Goal: Task Accomplishment & Management: Use online tool/utility

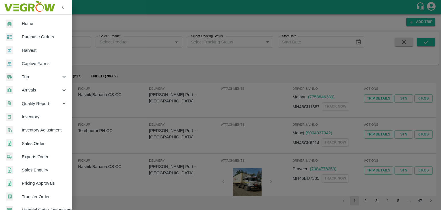
scroll to position [118, 0]
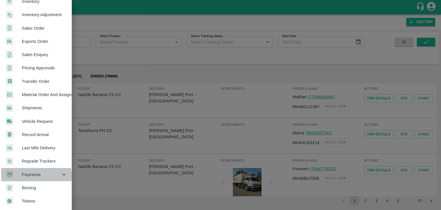
click at [36, 173] on span "Payments" at bounding box center [41, 174] width 39 height 6
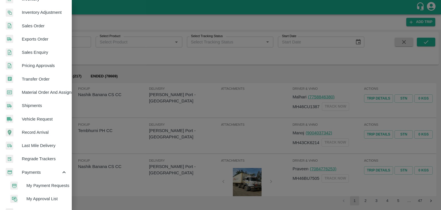
click at [46, 183] on span "My Payment Requests" at bounding box center [46, 185] width 41 height 6
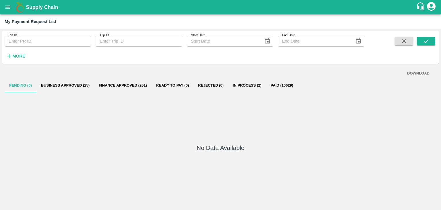
drag, startPoint x: 13, startPoint y: 61, endPoint x: 15, endPoint y: 56, distance: 5.9
click at [15, 56] on div "PR ID PR ID Trip ID Trip ID Start Date Start Date End Date End Date More" at bounding box center [220, 47] width 437 height 28
click at [15, 56] on strong "More" at bounding box center [18, 56] width 13 height 5
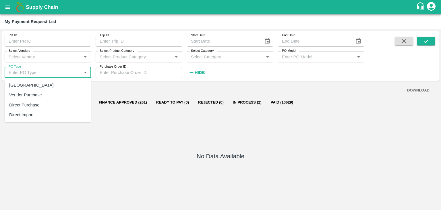
click at [41, 70] on input "PO Type" at bounding box center [43, 72] width 74 height 7
click at [38, 82] on div "[GEOGRAPHIC_DATA]" at bounding box center [48, 85] width 87 height 10
type input "[GEOGRAPHIC_DATA]"
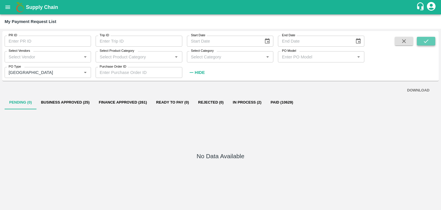
click at [428, 39] on icon "submit" at bounding box center [426, 41] width 6 height 6
